Goal: Transaction & Acquisition: Purchase product/service

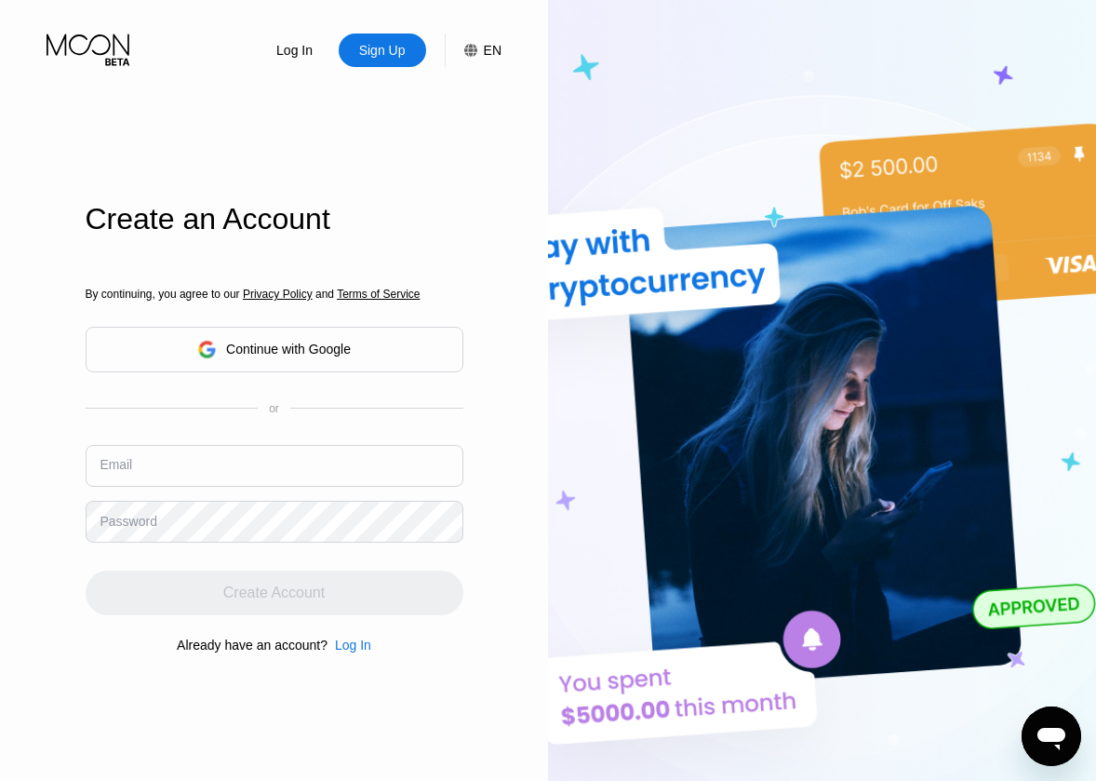
click at [271, 463] on input "text" at bounding box center [275, 466] width 378 height 42
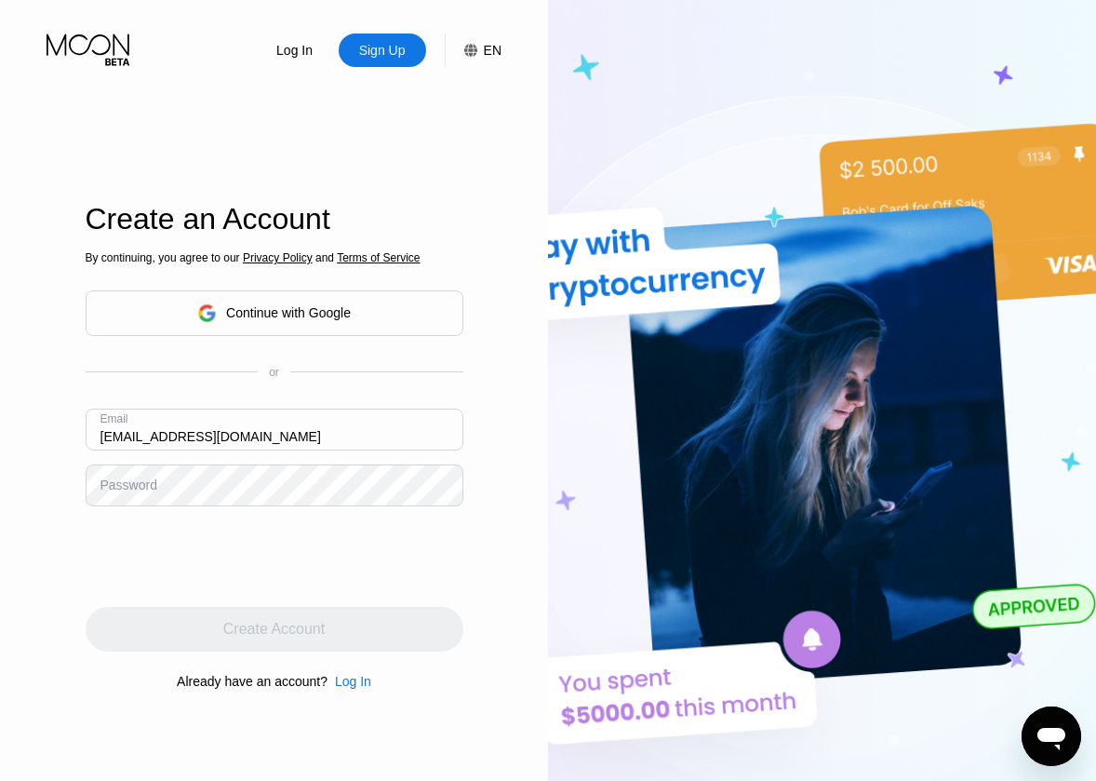
type input "[EMAIL_ADDRESS][DOMAIN_NAME]"
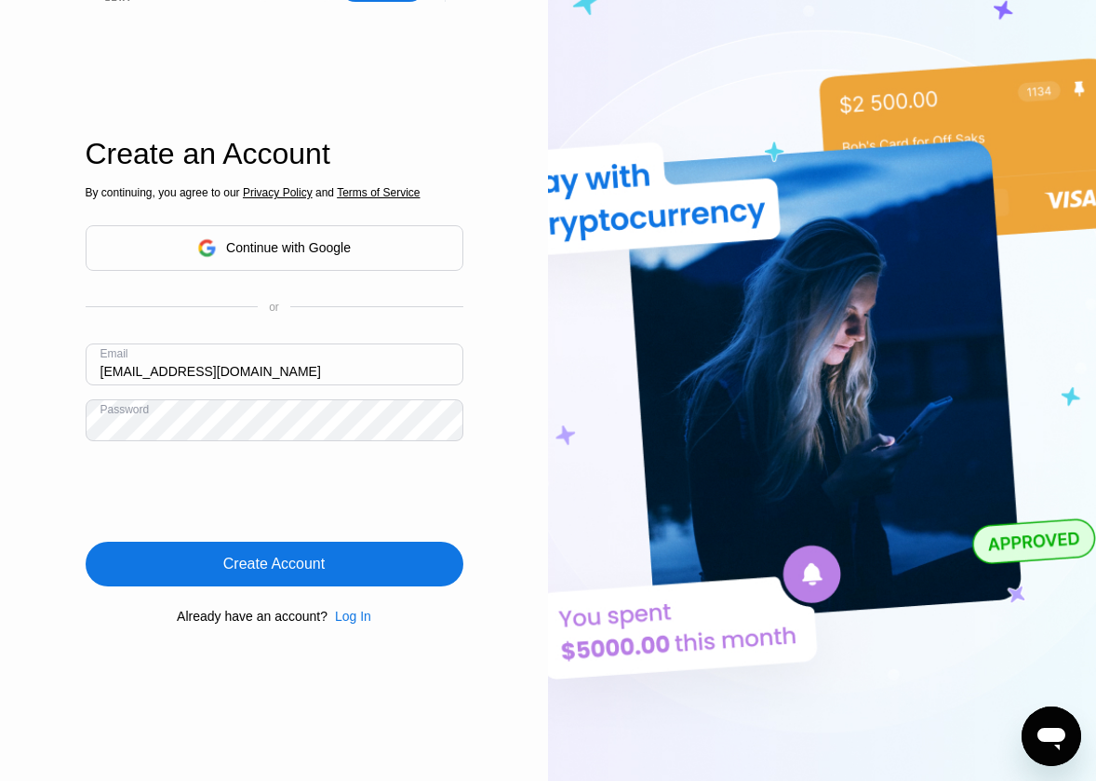
scroll to position [93, 0]
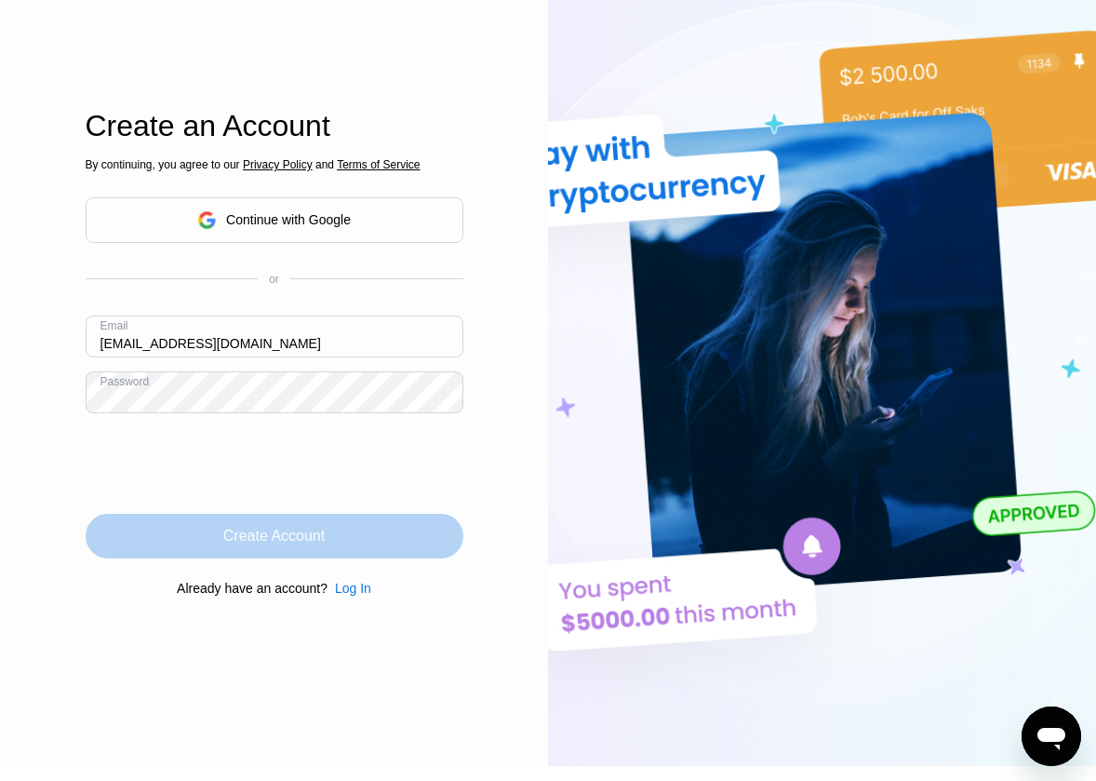
click at [390, 536] on div "Create Account" at bounding box center [275, 536] width 378 height 45
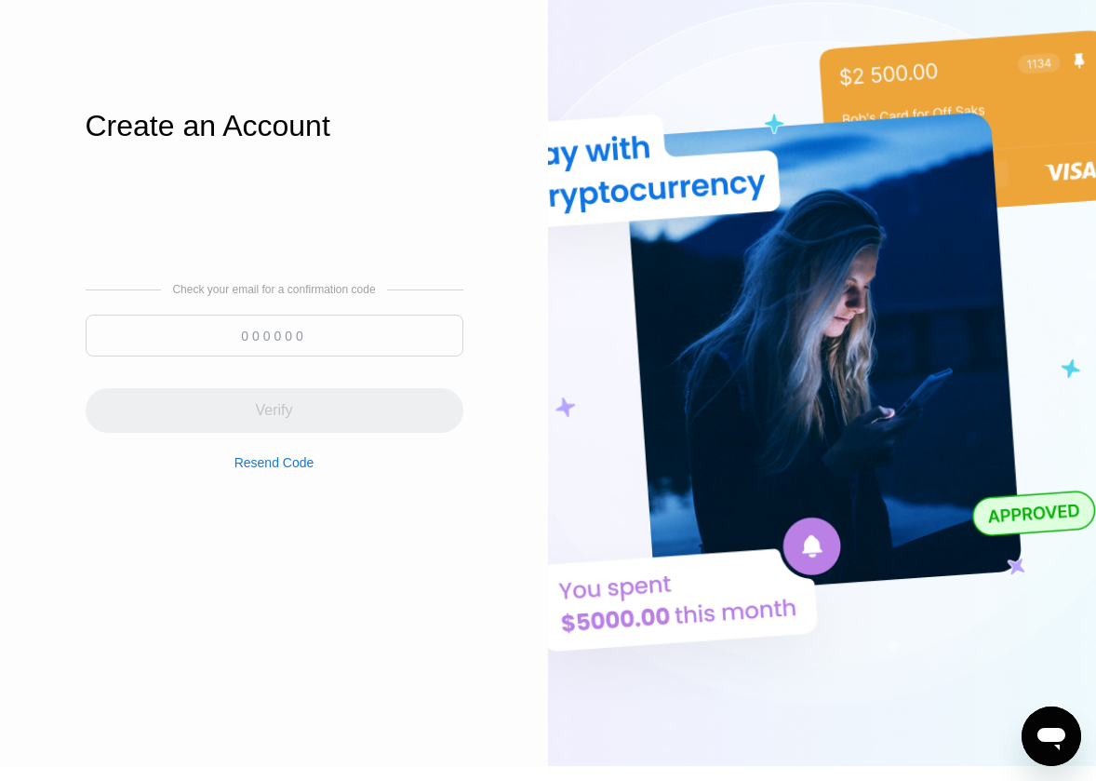
click at [270, 330] on input at bounding box center [275, 336] width 378 height 42
paste input "378167"
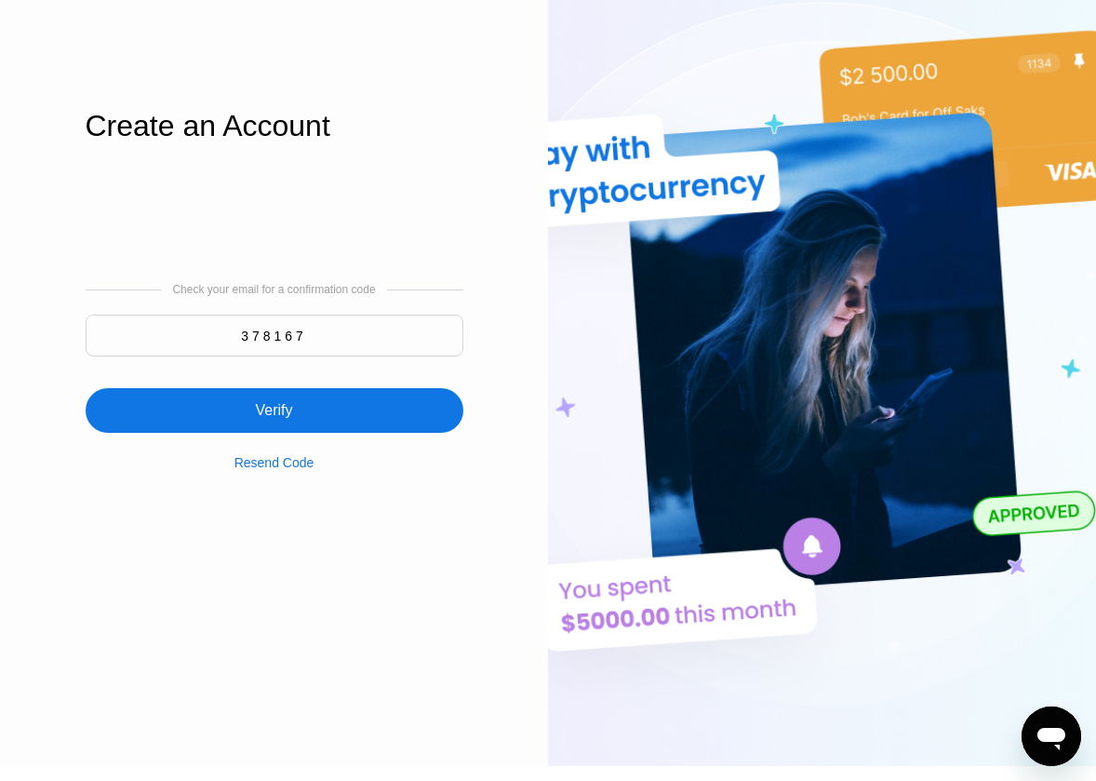
type input "378167"
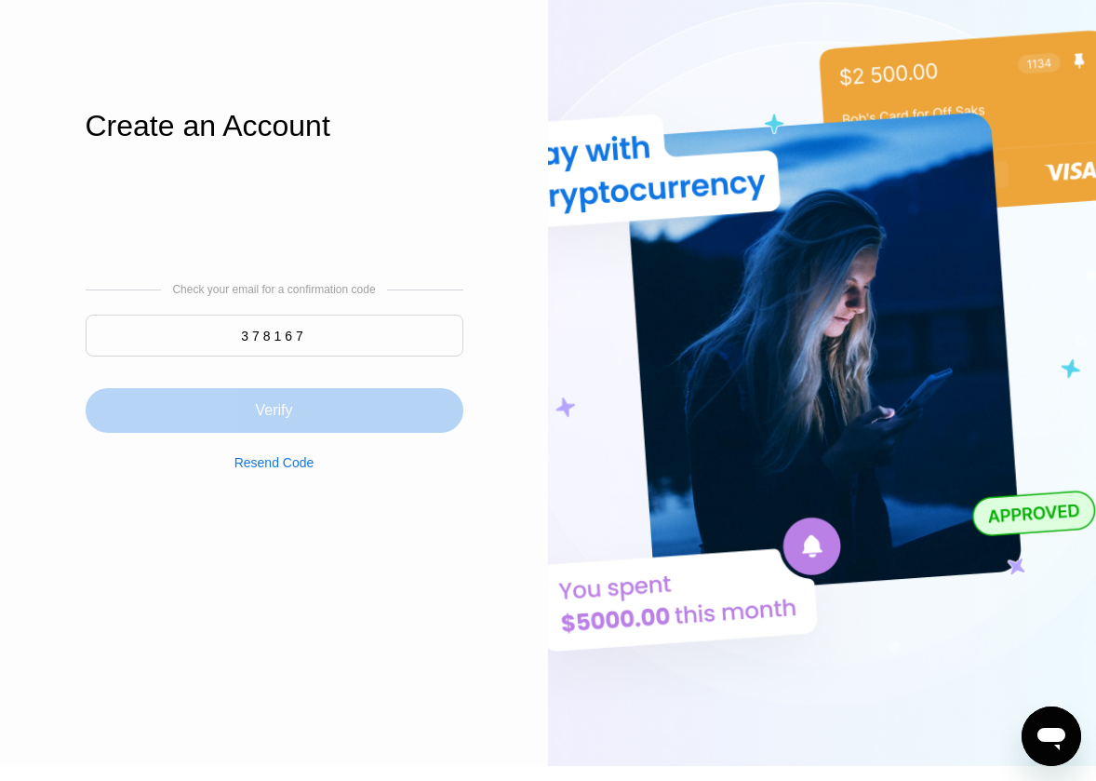
click at [308, 411] on div "Verify" at bounding box center [275, 410] width 378 height 45
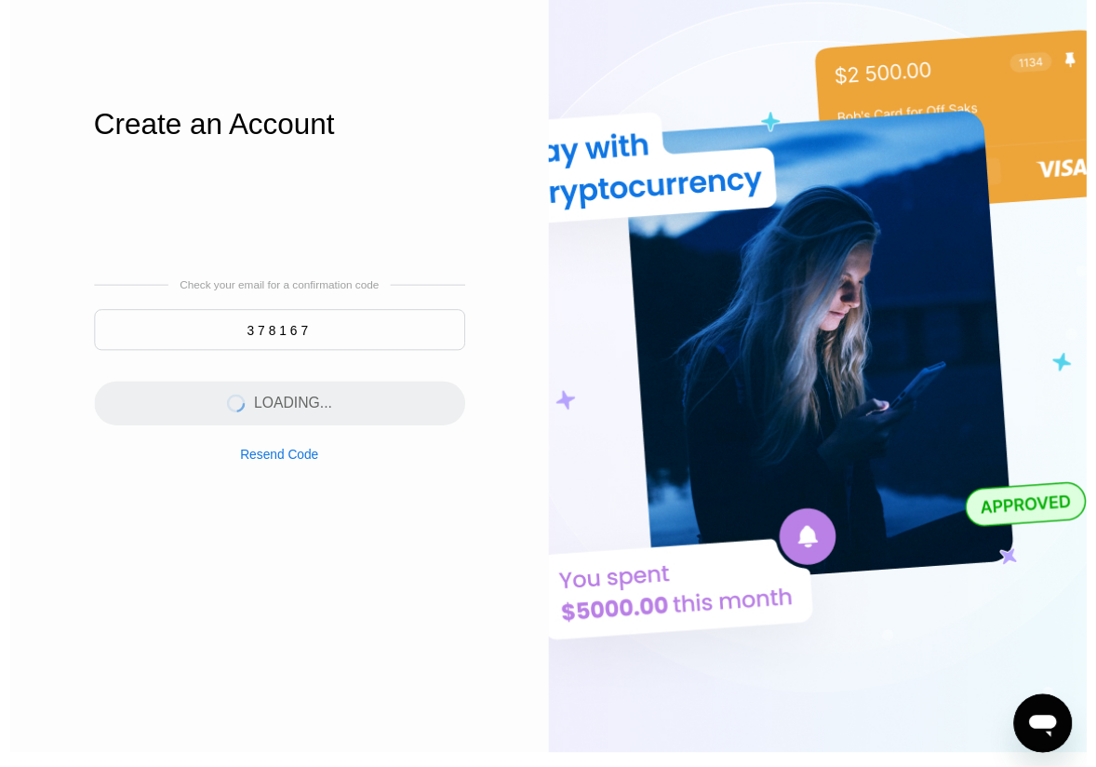
scroll to position [0, 0]
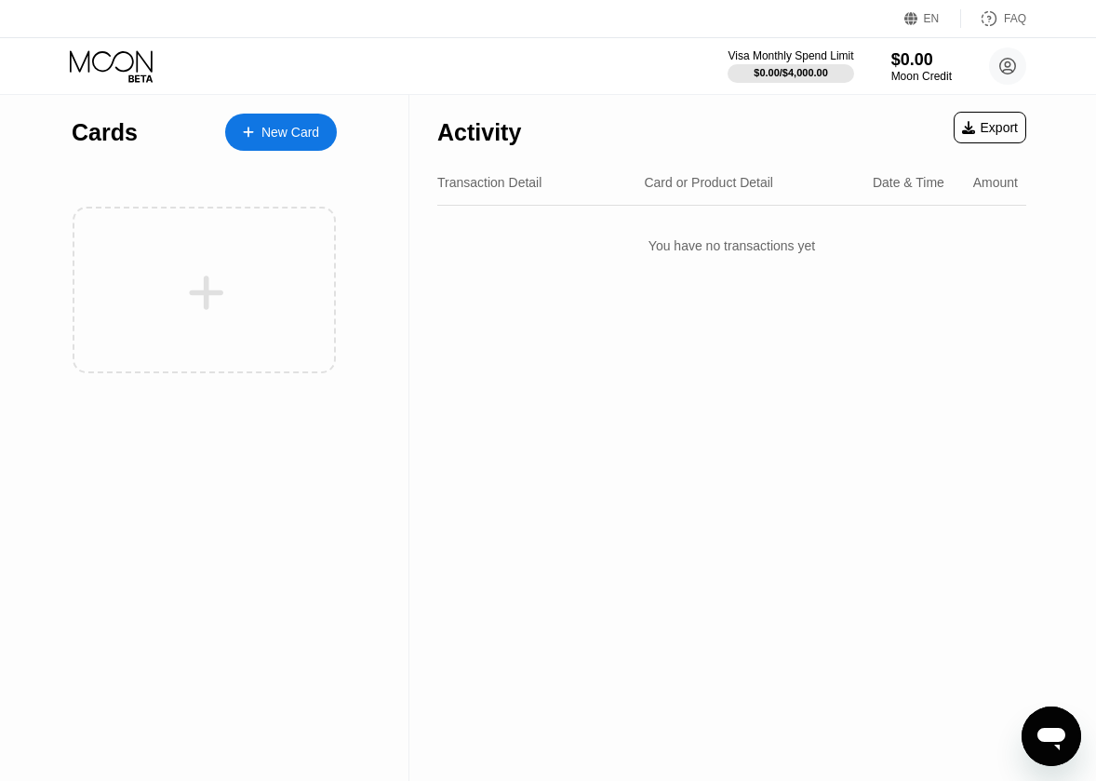
click at [259, 133] on div at bounding box center [257, 133] width 7 height 16
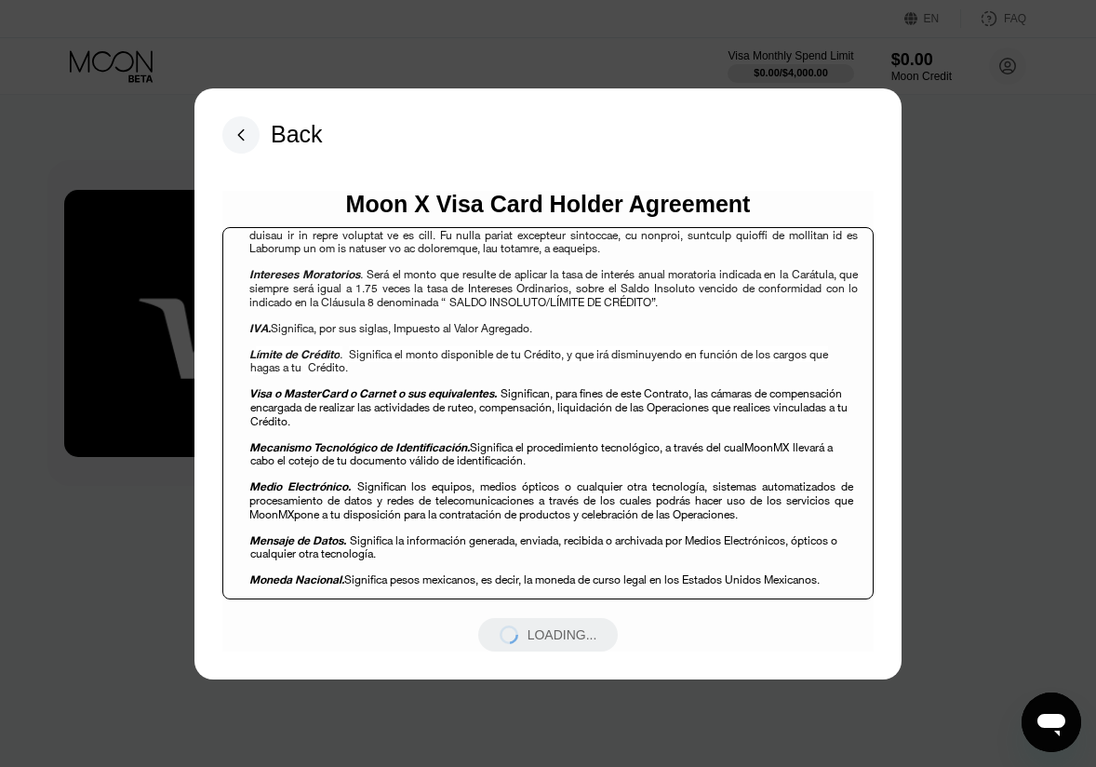
scroll to position [1675, 0]
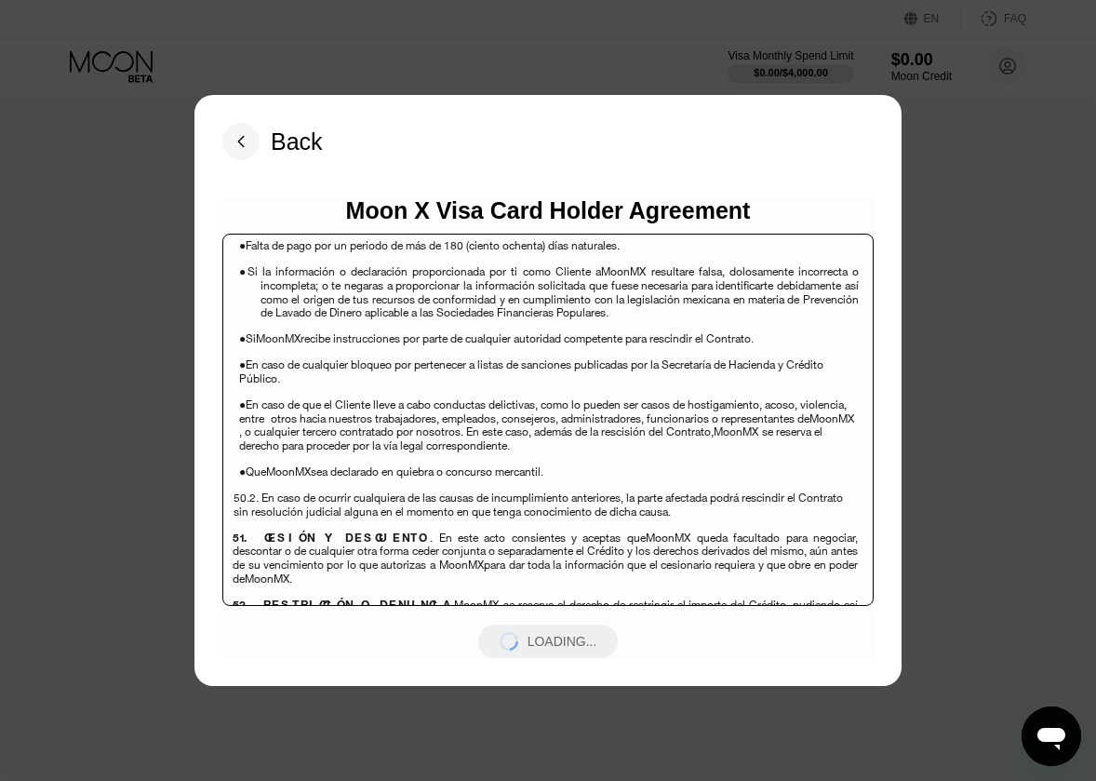
scroll to position [12085, 0]
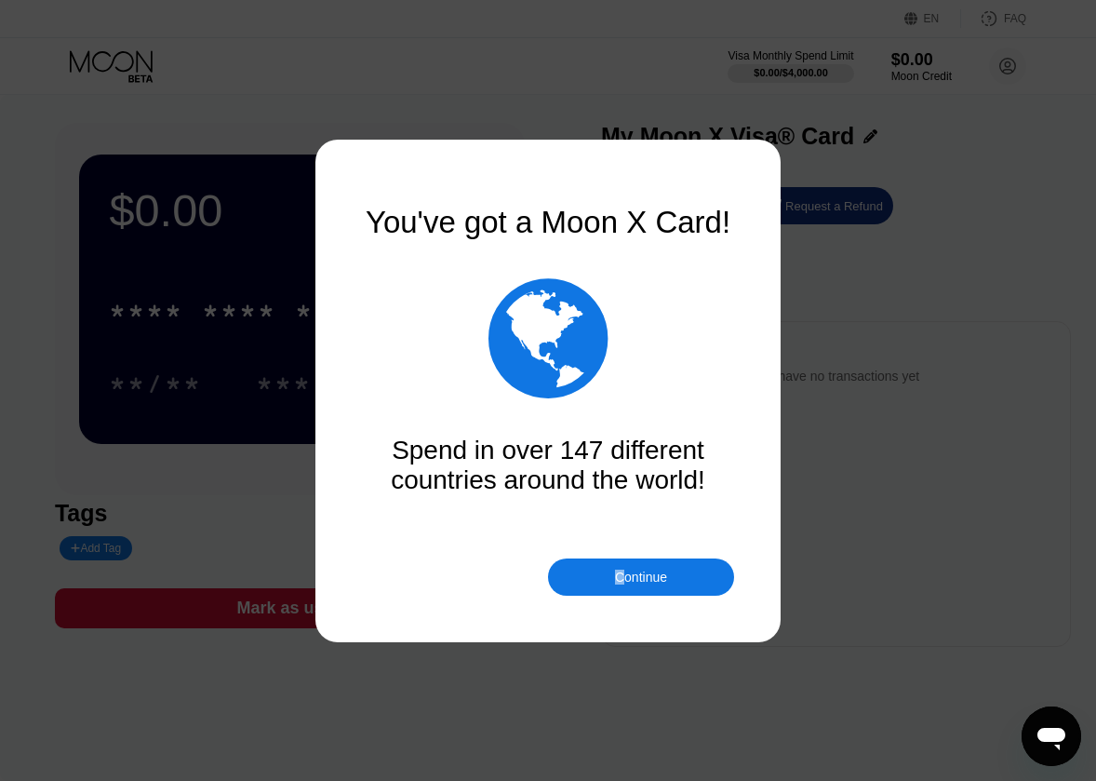
click at [619, 583] on div "Continue" at bounding box center [641, 577] width 52 height 15
click at [660, 578] on div "Continue" at bounding box center [641, 577] width 52 height 15
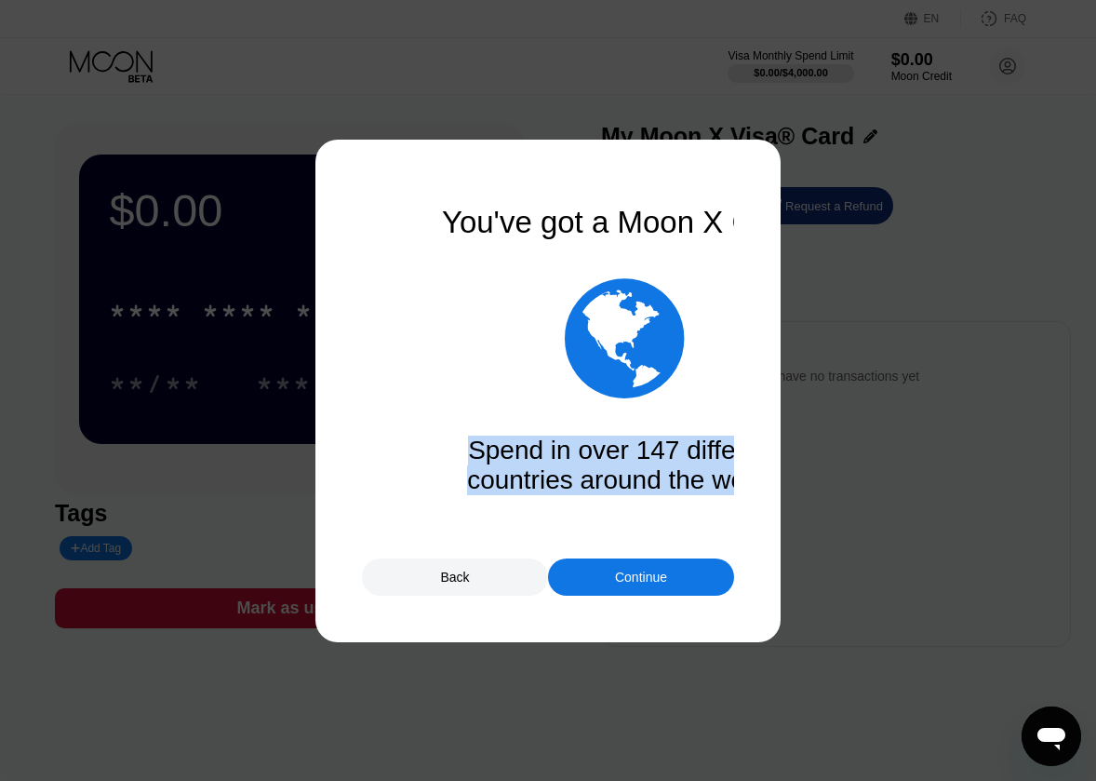
drag, startPoint x: 500, startPoint y: 270, endPoint x: 453, endPoint y: 262, distance: 47.1
click at [456, 262] on div "You've got a Moon X Card!  Spend in over 147 different countries around the wo…" at bounding box center [548, 391] width 372 height 372
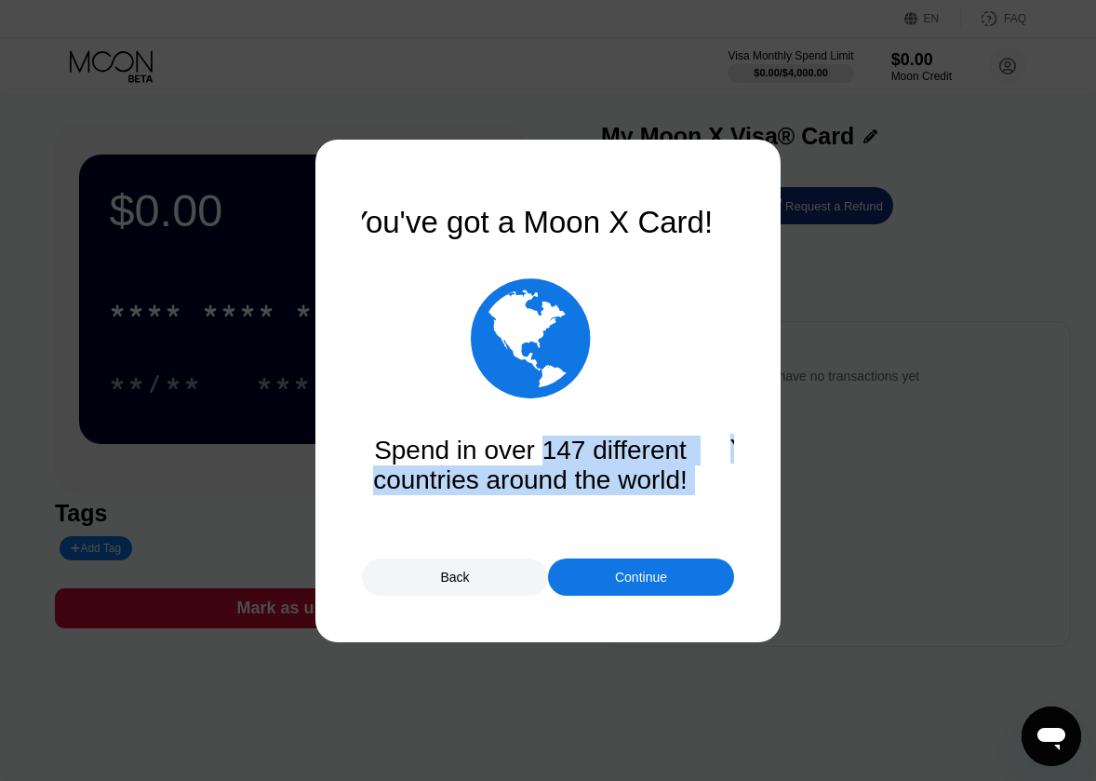
drag, startPoint x: 573, startPoint y: 457, endPoint x: 519, endPoint y: 461, distance: 54.1
click at [520, 459] on div "You've got a Moon X Card!  Spend in over 147 different countries around the wo…" at bounding box center [548, 391] width 372 height 372
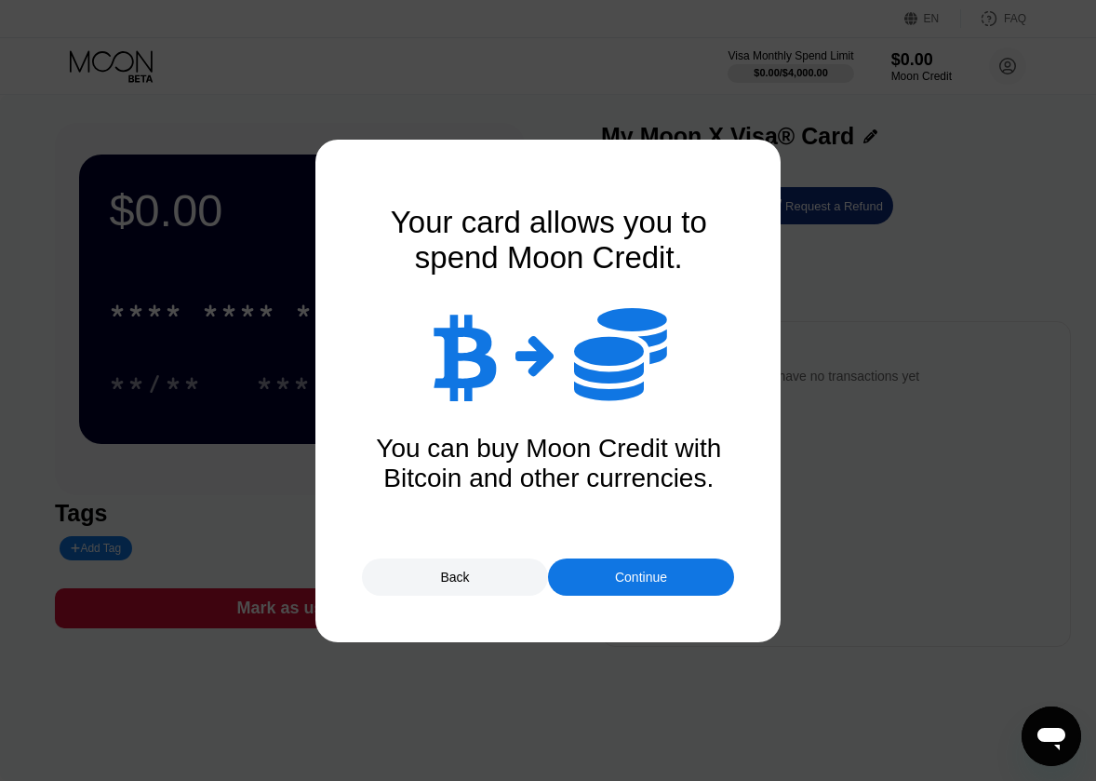
click at [651, 577] on div "Continue" at bounding box center [641, 577] width 52 height 15
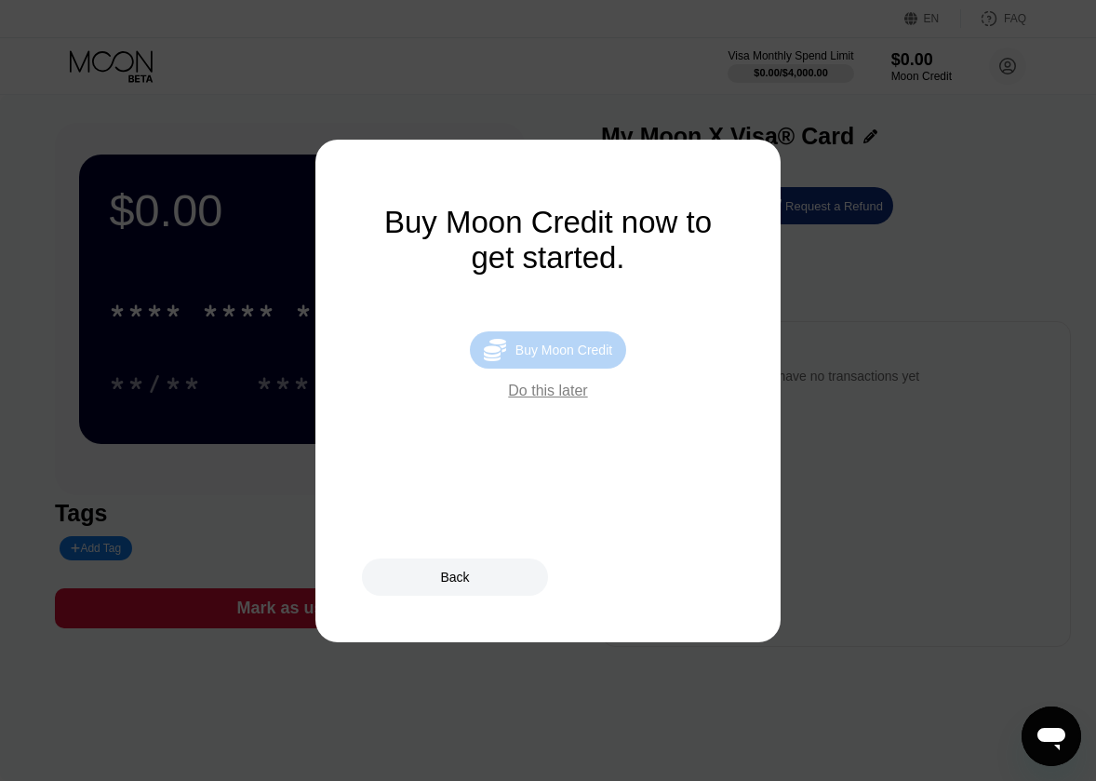
click at [577, 355] on div "Buy Moon Credit" at bounding box center [564, 349] width 97 height 15
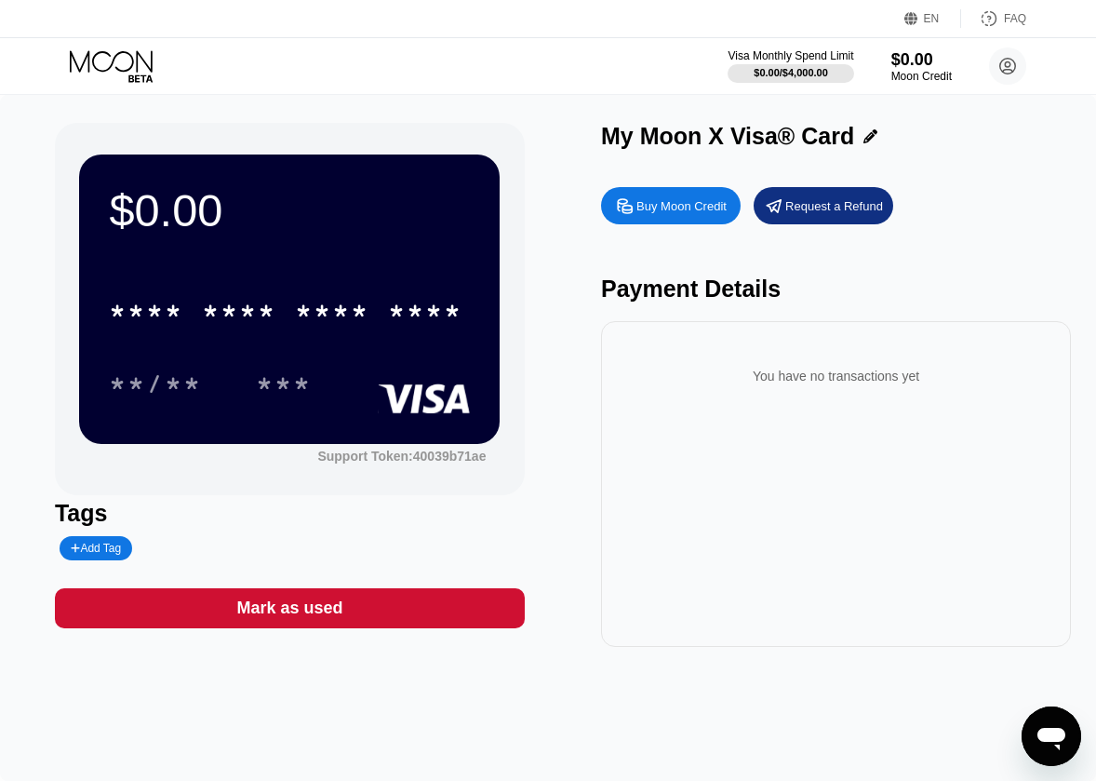
type input "0"
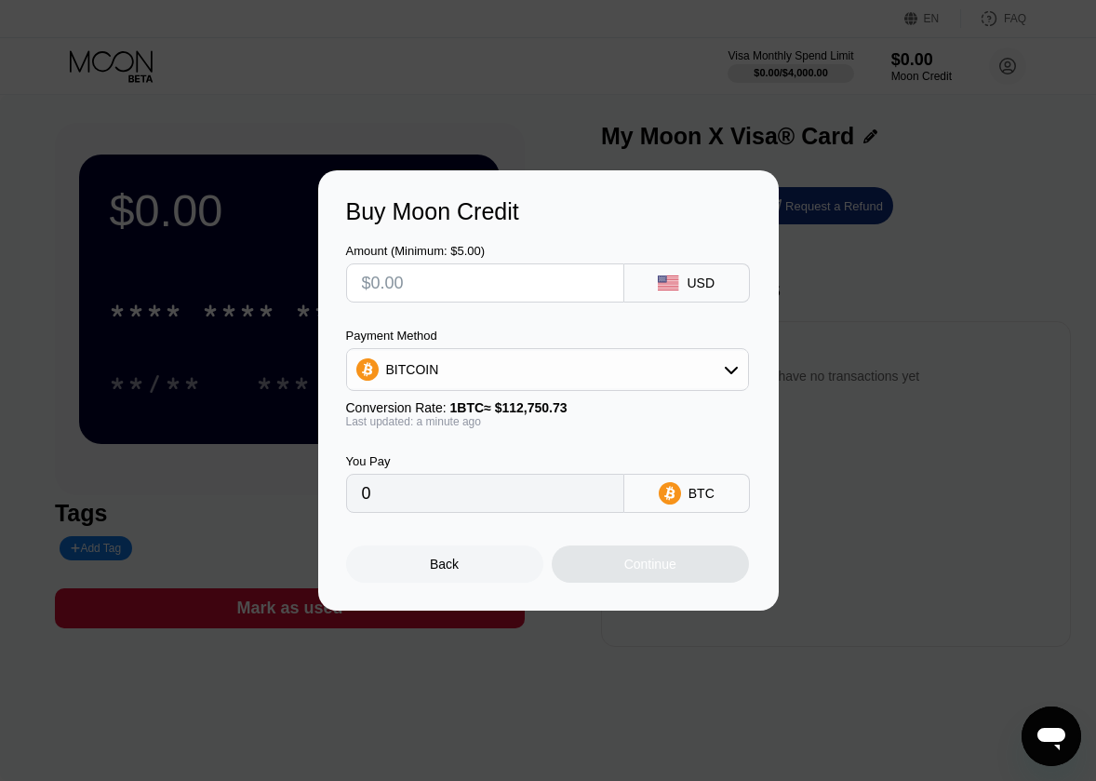
click at [563, 292] on input "text" at bounding box center [485, 282] width 247 height 37
click at [540, 275] on input "text" at bounding box center [485, 282] width 247 height 37
type input "$5"
type input "0.00004435"
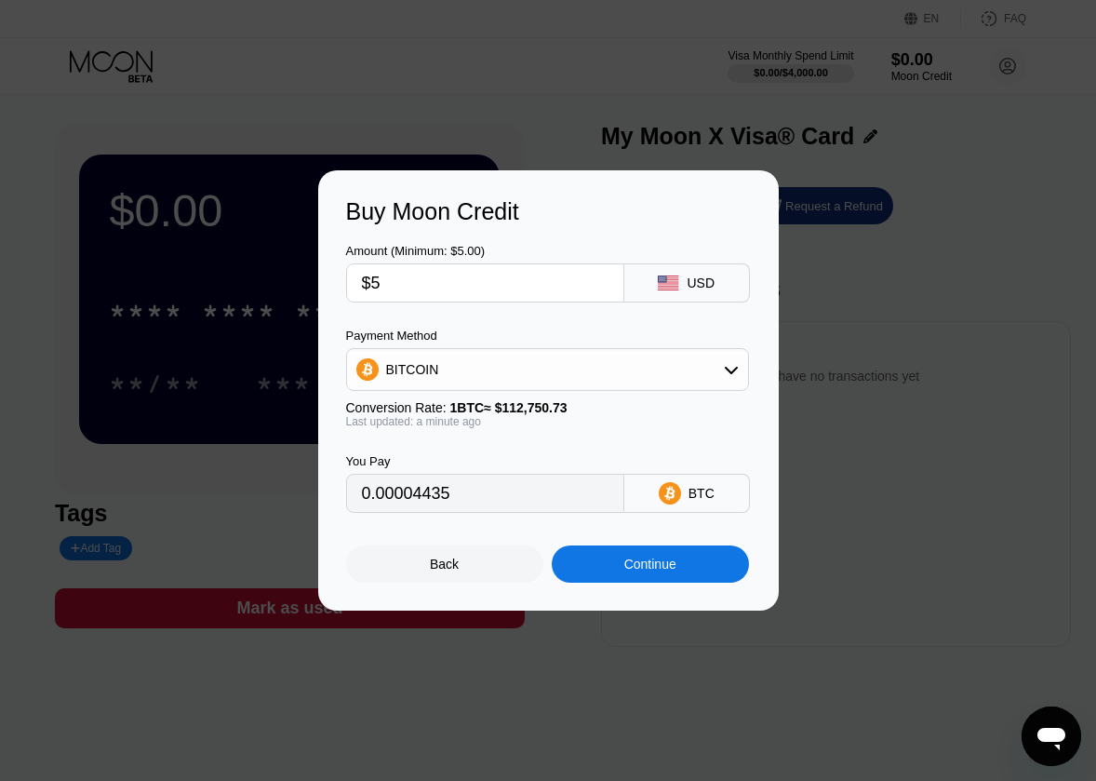
type input "$5"
click at [730, 366] on icon at bounding box center [731, 369] width 15 height 15
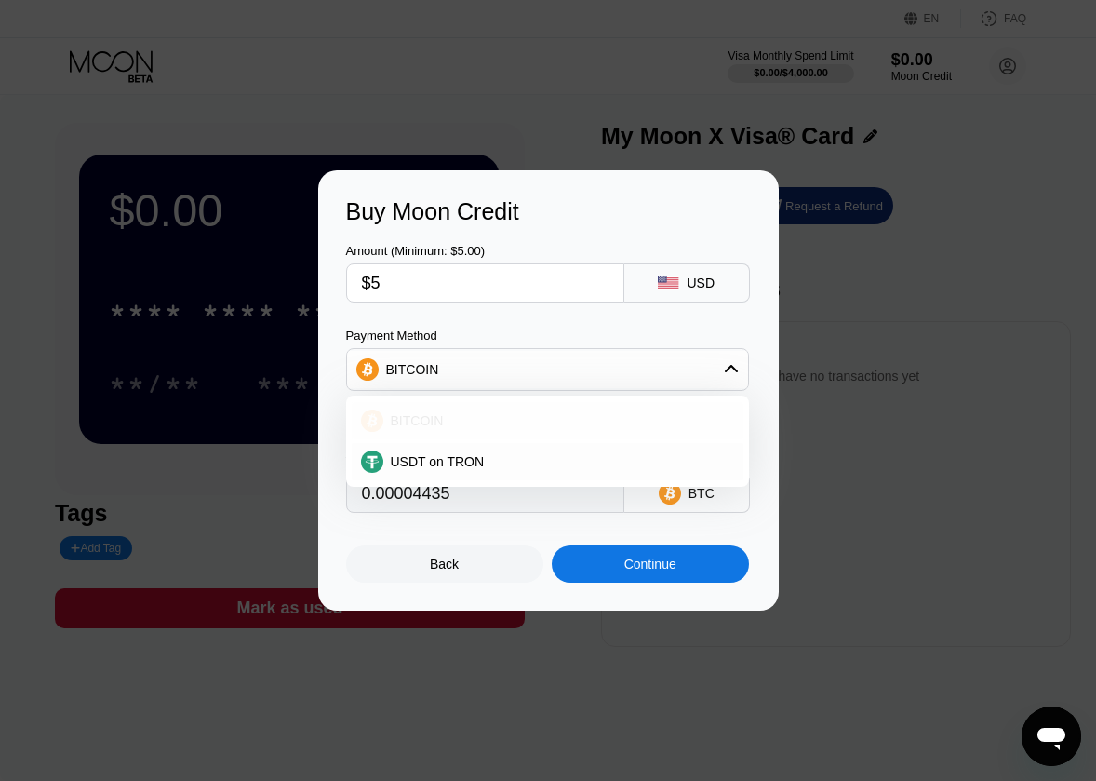
click at [668, 408] on div "BITCOIN" at bounding box center [548, 420] width 392 height 37
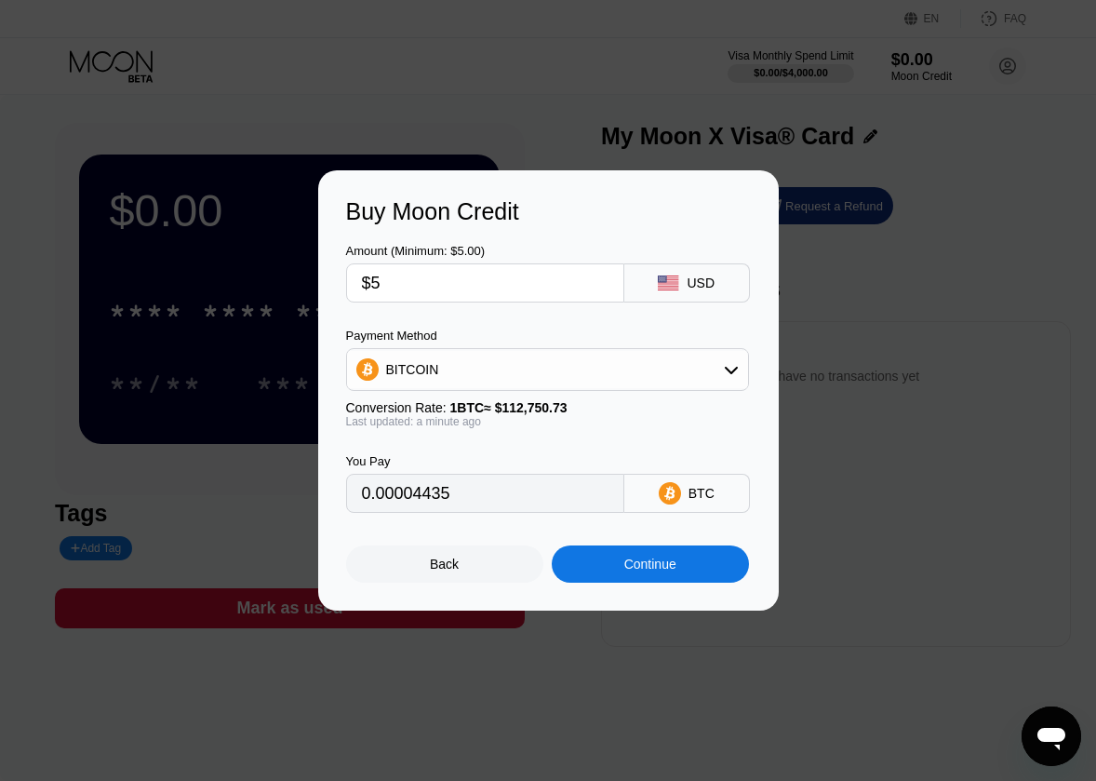
click at [702, 275] on div "USD" at bounding box center [701, 282] width 28 height 15
click at [739, 370] on div "BITCOIN" at bounding box center [547, 369] width 401 height 37
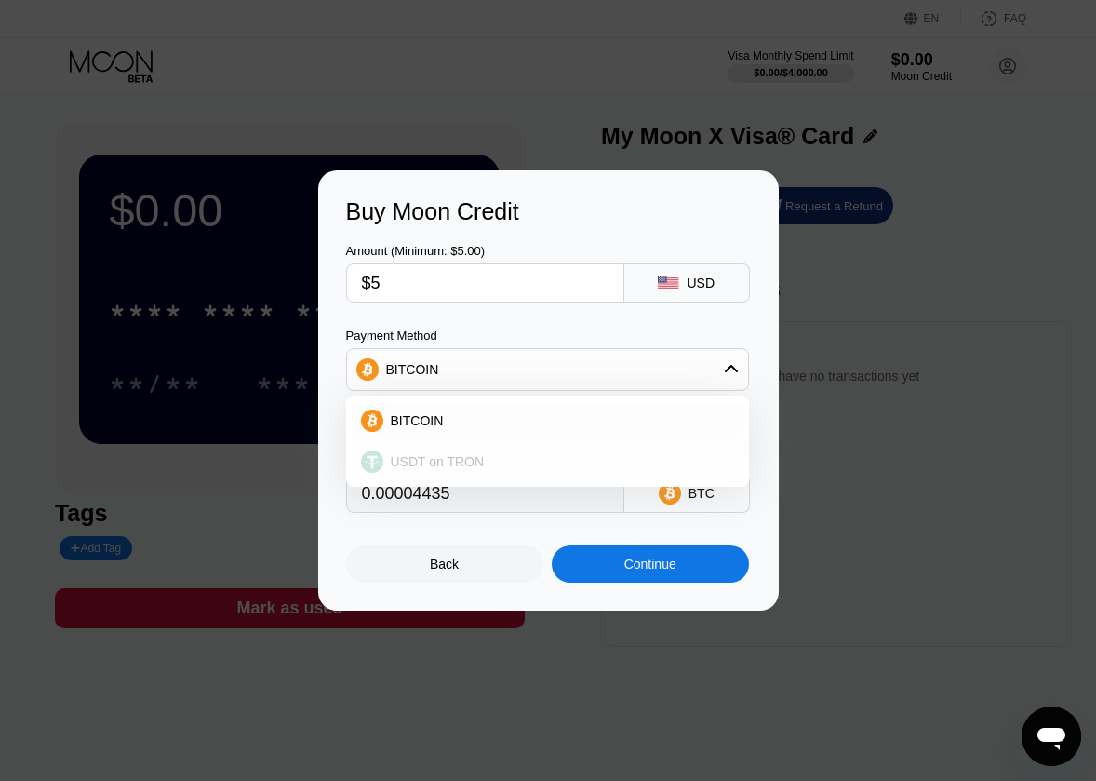
click at [586, 466] on div "USDT on TRON" at bounding box center [558, 461] width 351 height 15
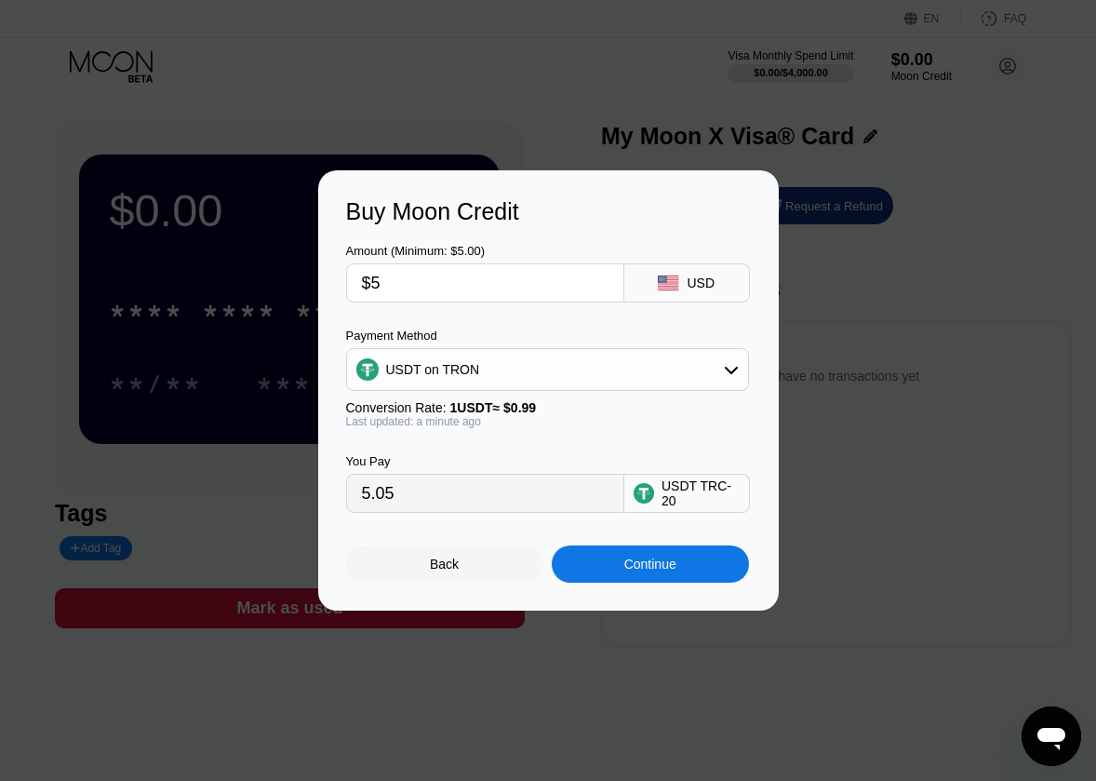
click at [730, 367] on icon at bounding box center [731, 369] width 15 height 15
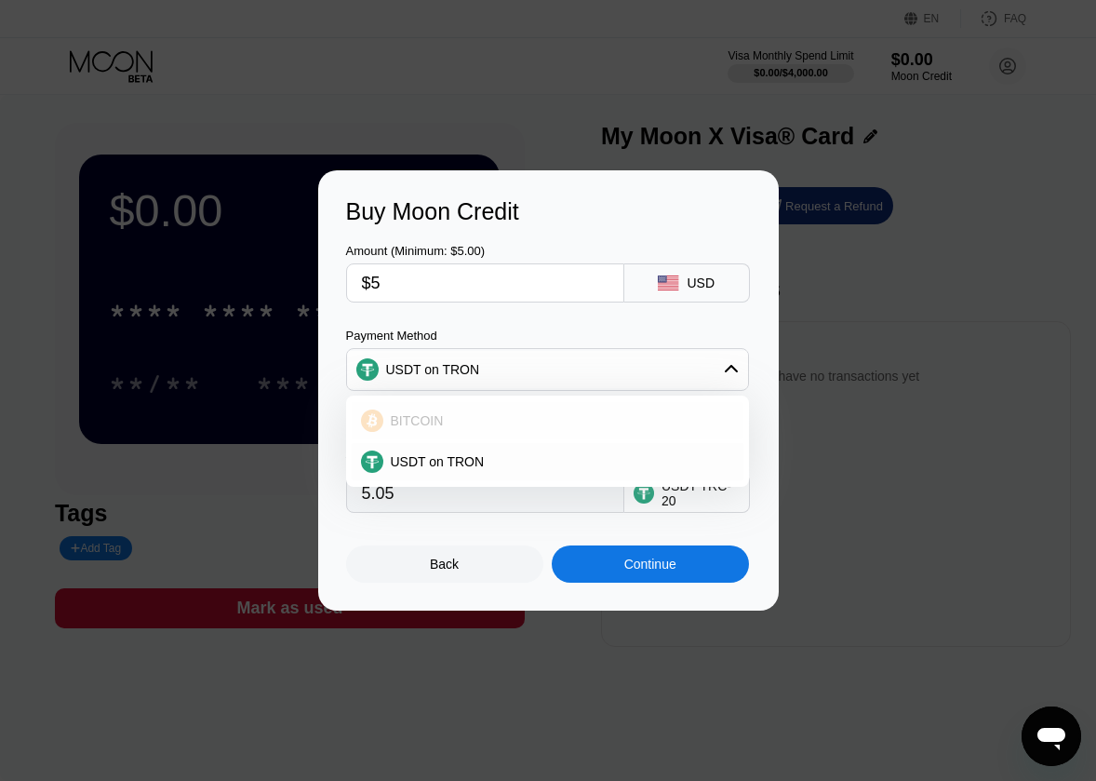
click at [551, 424] on div "BITCOIN" at bounding box center [558, 420] width 351 height 15
type input "0.00004435"
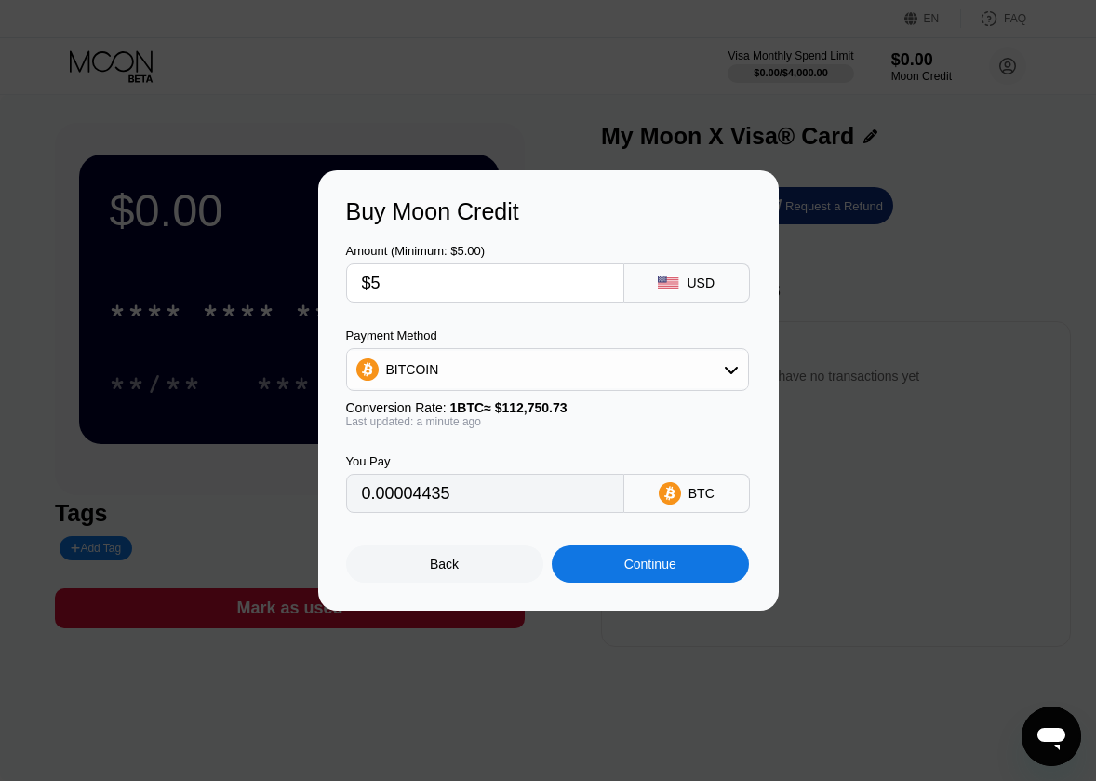
click at [615, 428] on div "Last updated: a minute ago" at bounding box center [547, 421] width 403 height 13
click at [651, 571] on div "Continue" at bounding box center [650, 563] width 52 height 15
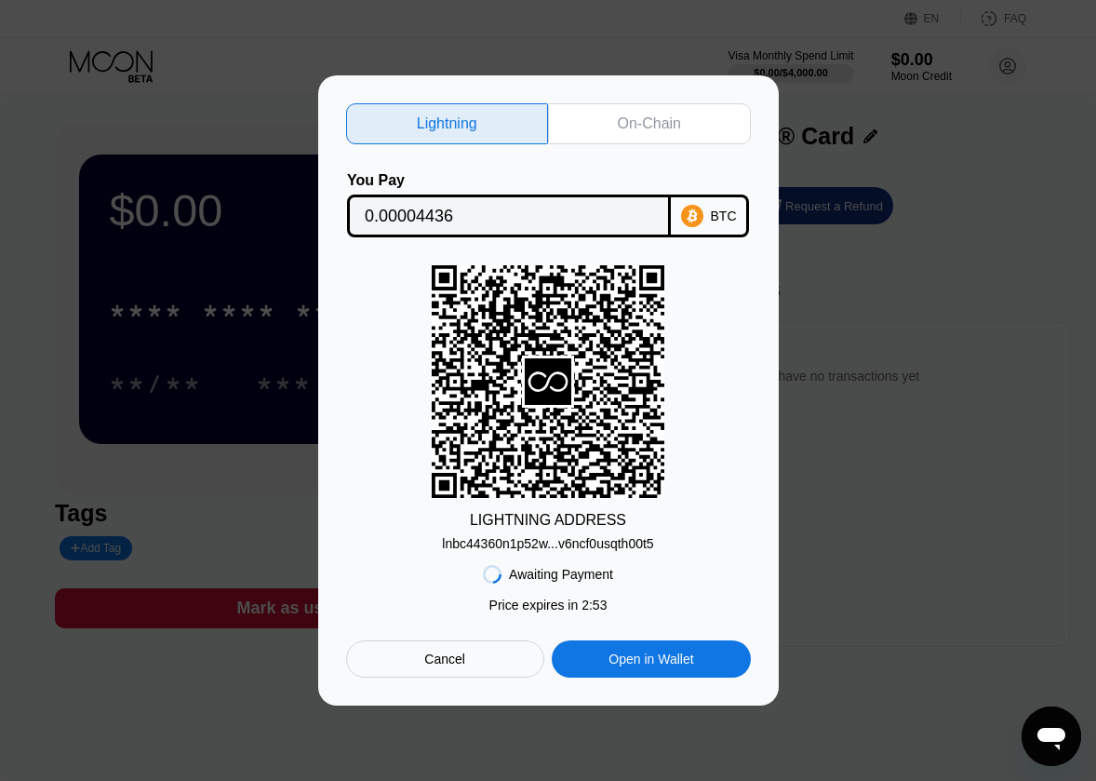
click at [640, 125] on div "On-Chain" at bounding box center [649, 123] width 63 height 19
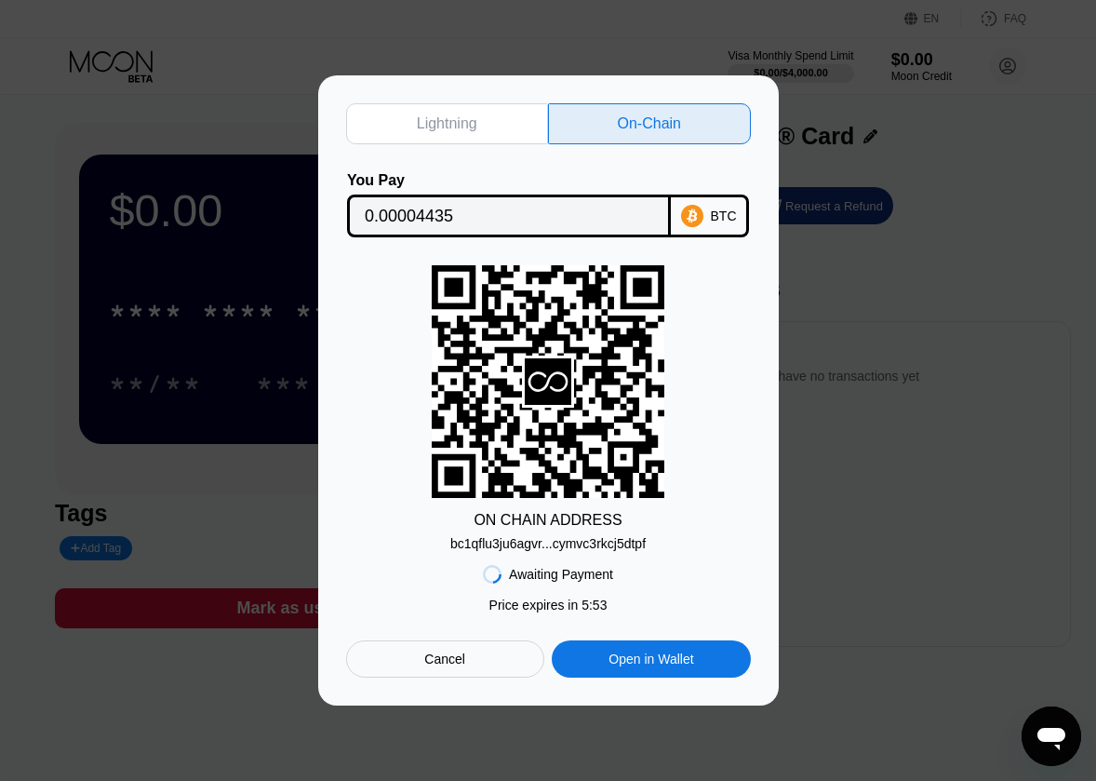
click at [476, 125] on div "Lightning" at bounding box center [447, 123] width 60 height 19
type input "0.00004436"
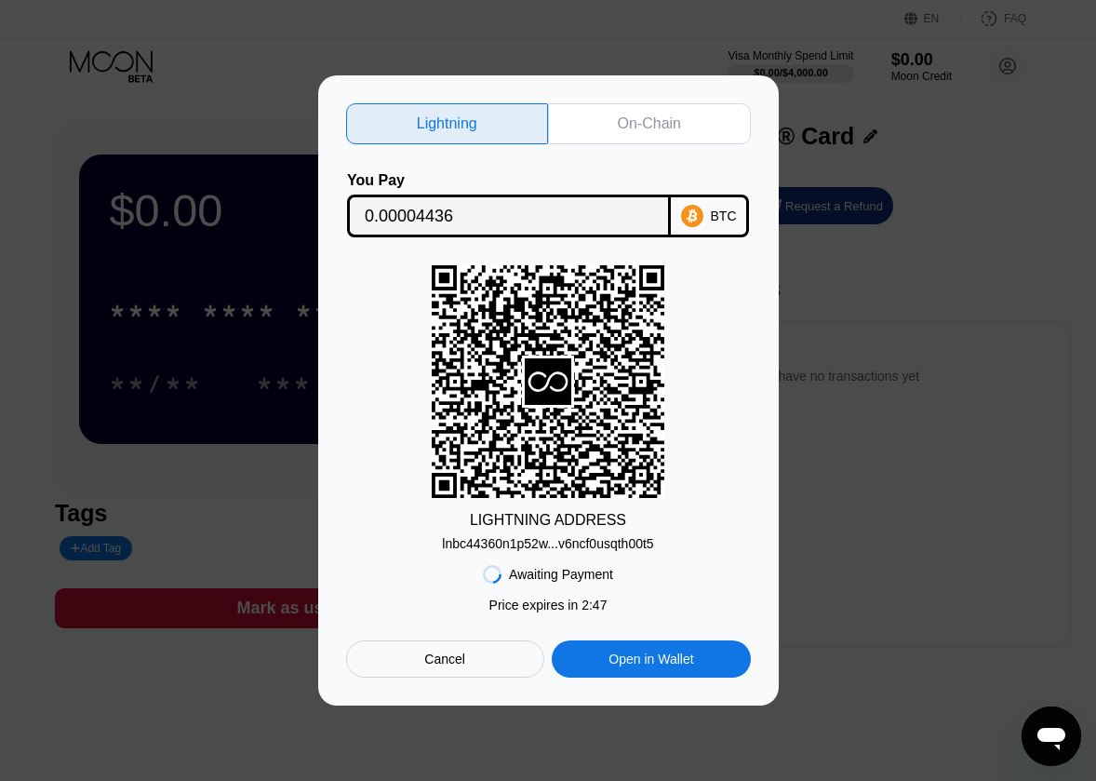
click at [454, 675] on div "Cancel" at bounding box center [445, 658] width 198 height 37
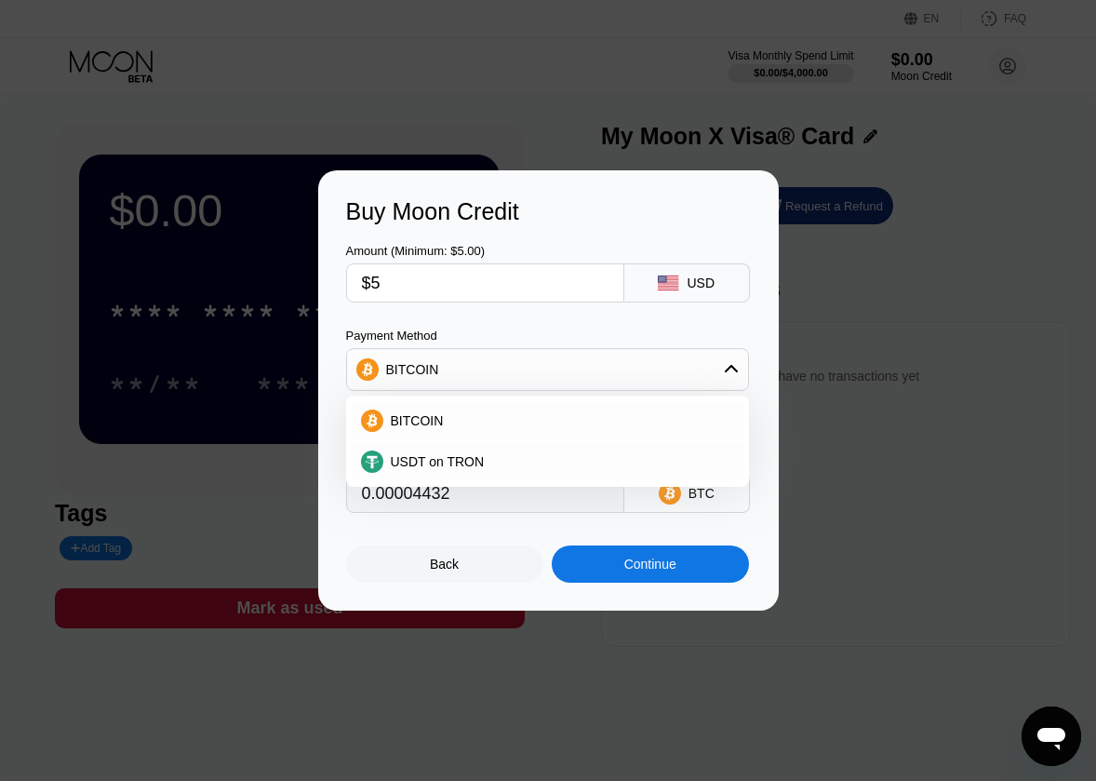
type input "0.00004431"
type input "0.00004436"
type input "0.00004461"
type input "0.00004453"
type input "0.00004477"
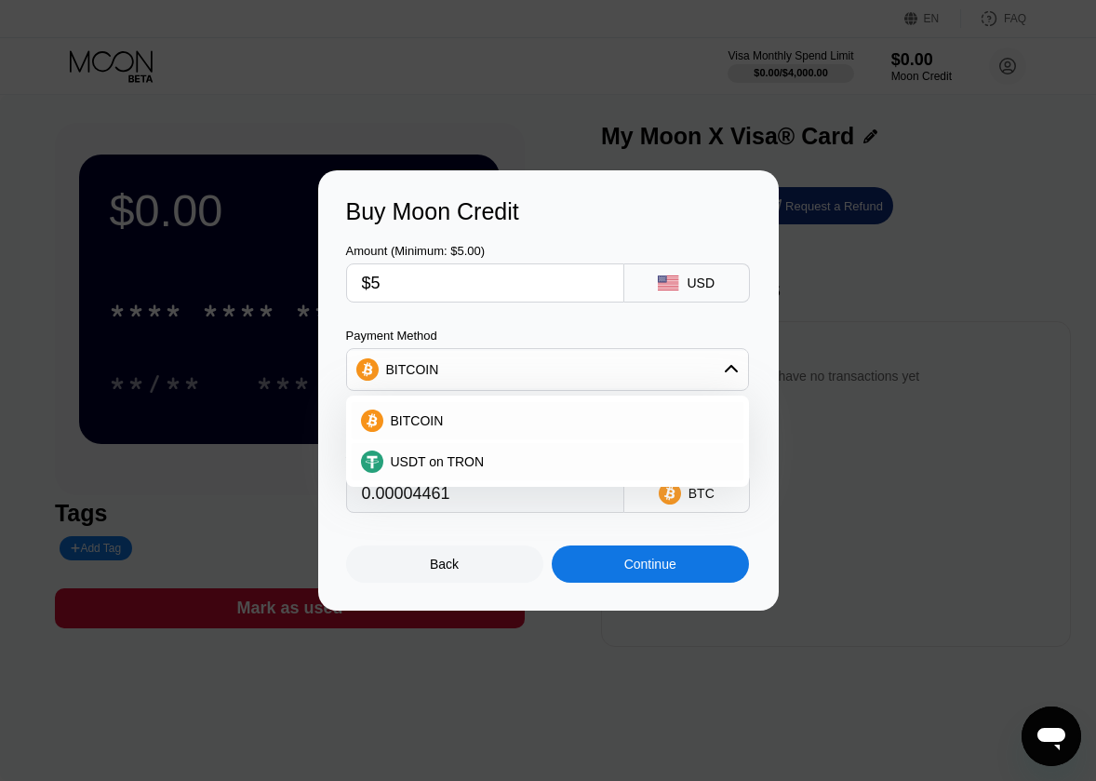
type input "0.00004466"
type input "0.00004465"
type input "0.00004472"
type input "0.00004474"
type input "0.00004479"
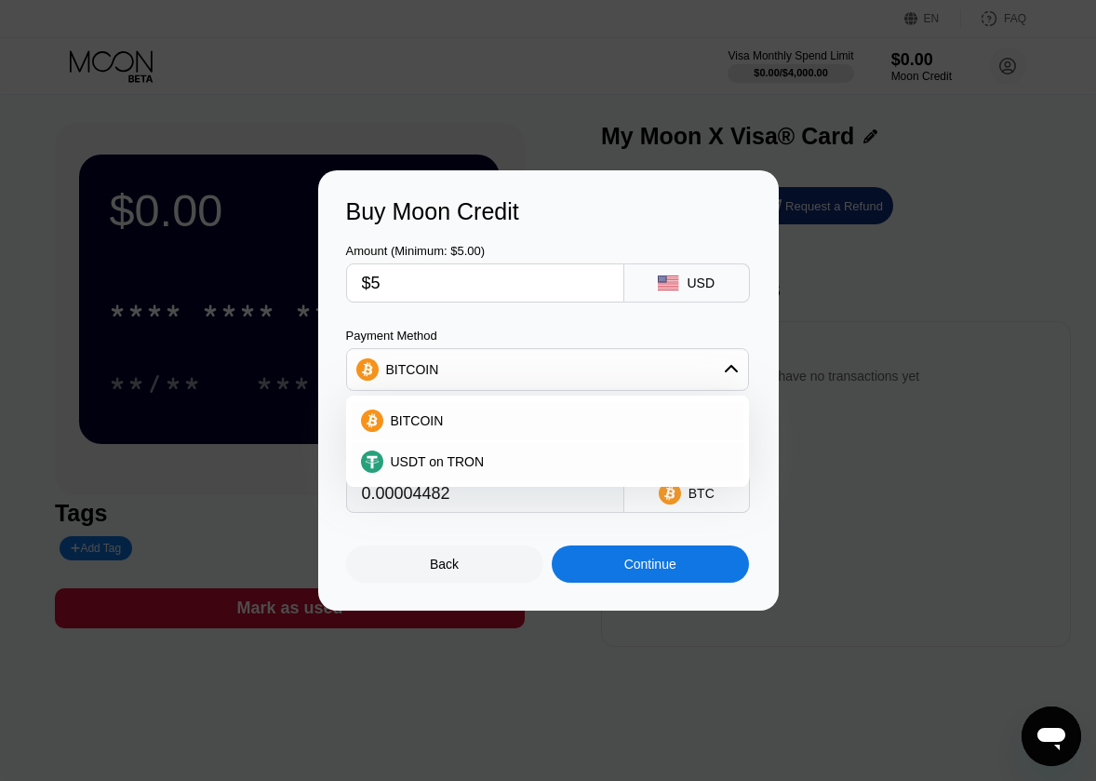
type input "0.00004487"
type input "0.00004489"
type input "0.00004493"
type input "0.00004498"
type input "0.00004493"
